Goal: Information Seeking & Learning: Learn about a topic

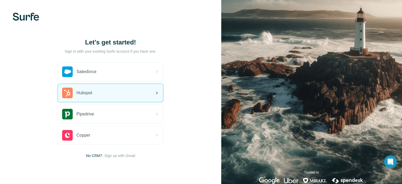
click at [107, 94] on div "Hubspot" at bounding box center [110, 93] width 105 height 18
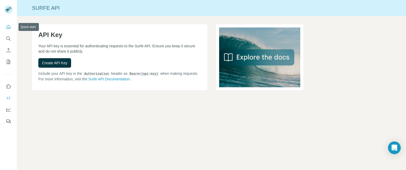
click at [10, 28] on icon "Quick start" at bounding box center [8, 26] width 5 height 5
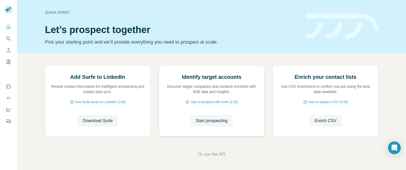
click at [159, 66] on img at bounding box center [159, 66] width 0 height 0
drag, startPoint x: 219, startPoint y: 110, endPoint x: 215, endPoint y: 128, distance: 18.2
click at [159, 66] on img at bounding box center [159, 66] width 0 height 0
click at [216, 81] on h2 "Identify target accounts" at bounding box center [212, 76] width 60 height 7
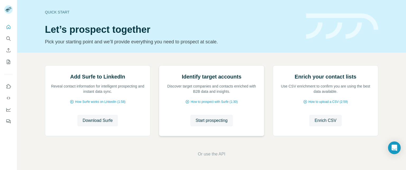
scroll to position [58, 0]
click at [202, 123] on span "Start prospecting" at bounding box center [212, 120] width 32 height 6
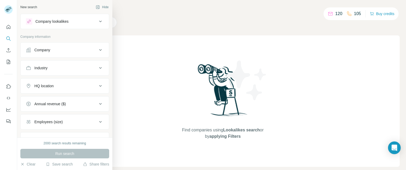
click at [97, 50] on icon at bounding box center [100, 50] width 6 height 6
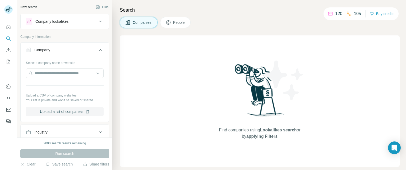
click at [97, 50] on icon at bounding box center [100, 50] width 6 height 6
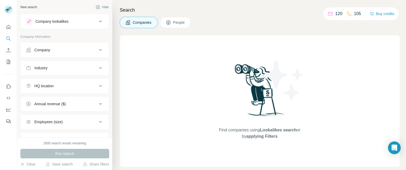
click at [176, 22] on span "People" at bounding box center [179, 22] width 12 height 5
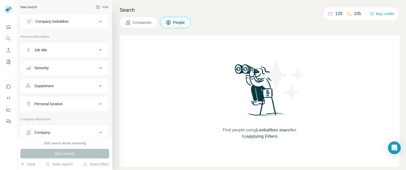
click at [77, 47] on button "Job title" at bounding box center [65, 50] width 88 height 13
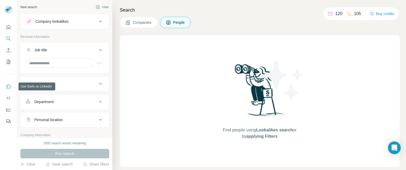
click at [8, 88] on icon "Use Surfe on LinkedIn" at bounding box center [8, 86] width 5 height 5
click at [9, 109] on icon "Dashboard" at bounding box center [8, 109] width 5 height 5
click at [139, 21] on span "Companies" at bounding box center [142, 22] width 19 height 5
